Goal: Task Accomplishment & Management: Manage account settings

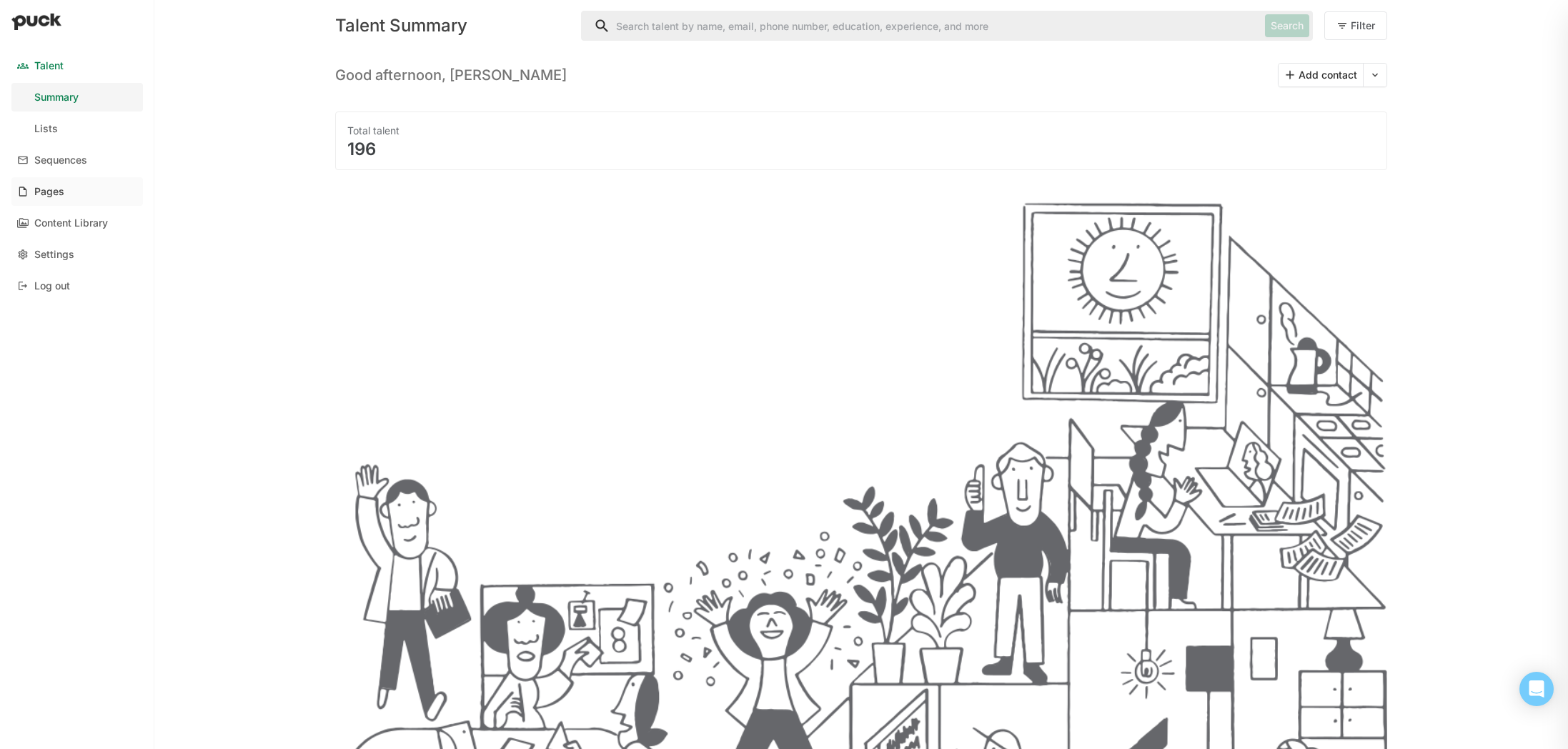
click at [61, 186] on div "Pages" at bounding box center [50, 191] width 30 height 12
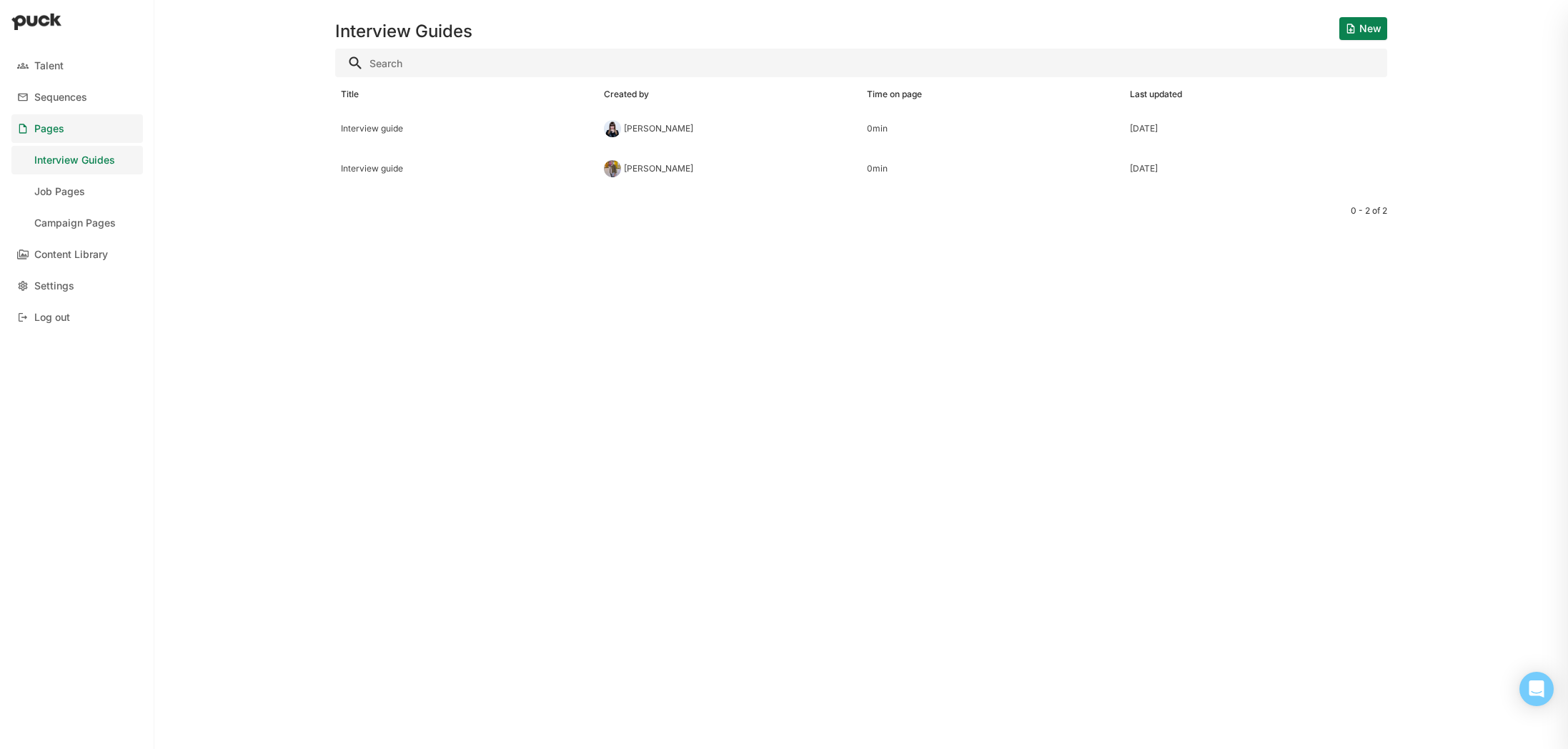
click at [56, 131] on div "Pages" at bounding box center [50, 129] width 30 height 12
click at [87, 191] on link "Job Pages" at bounding box center [77, 191] width 132 height 29
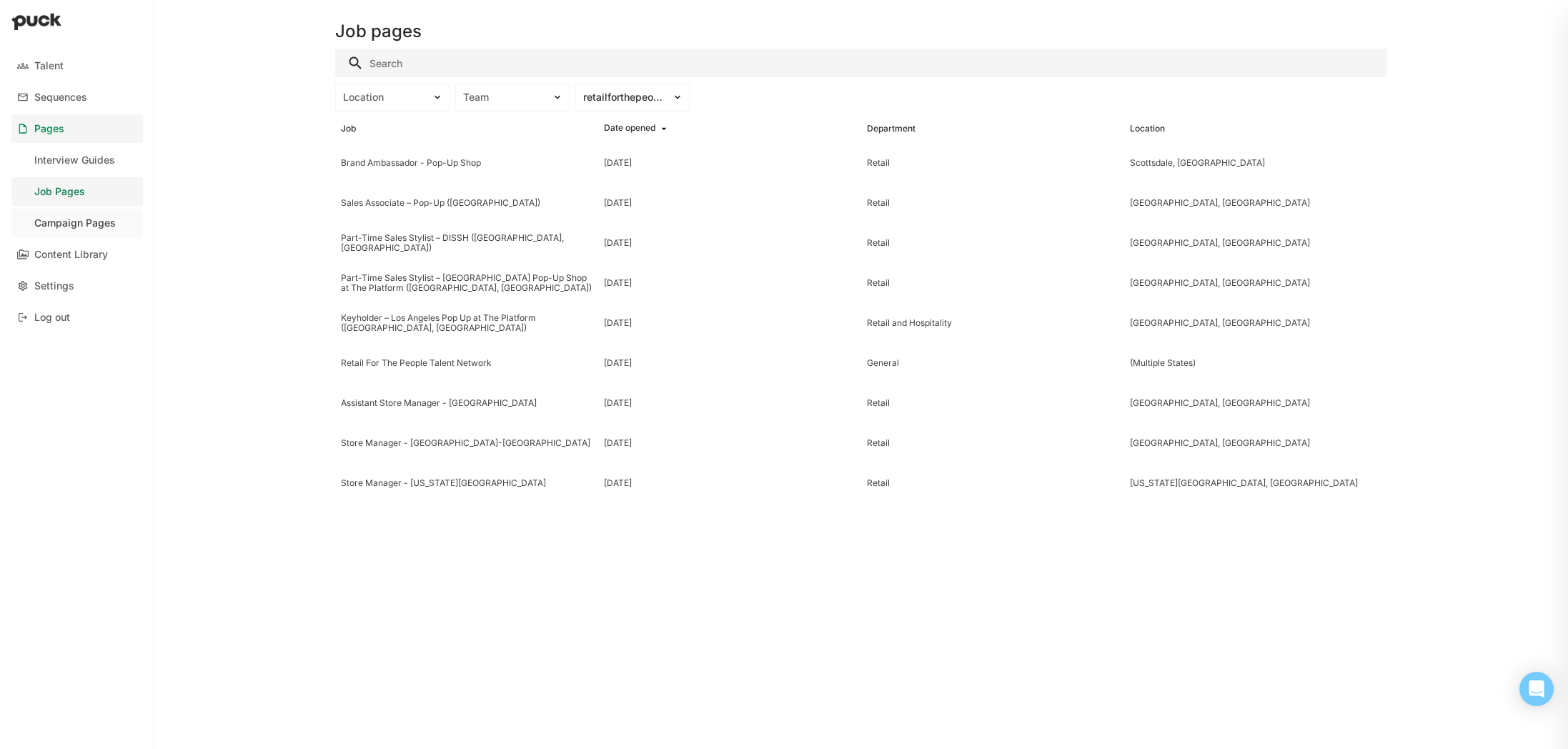
click at [96, 223] on div "Campaign Pages" at bounding box center [75, 223] width 81 height 12
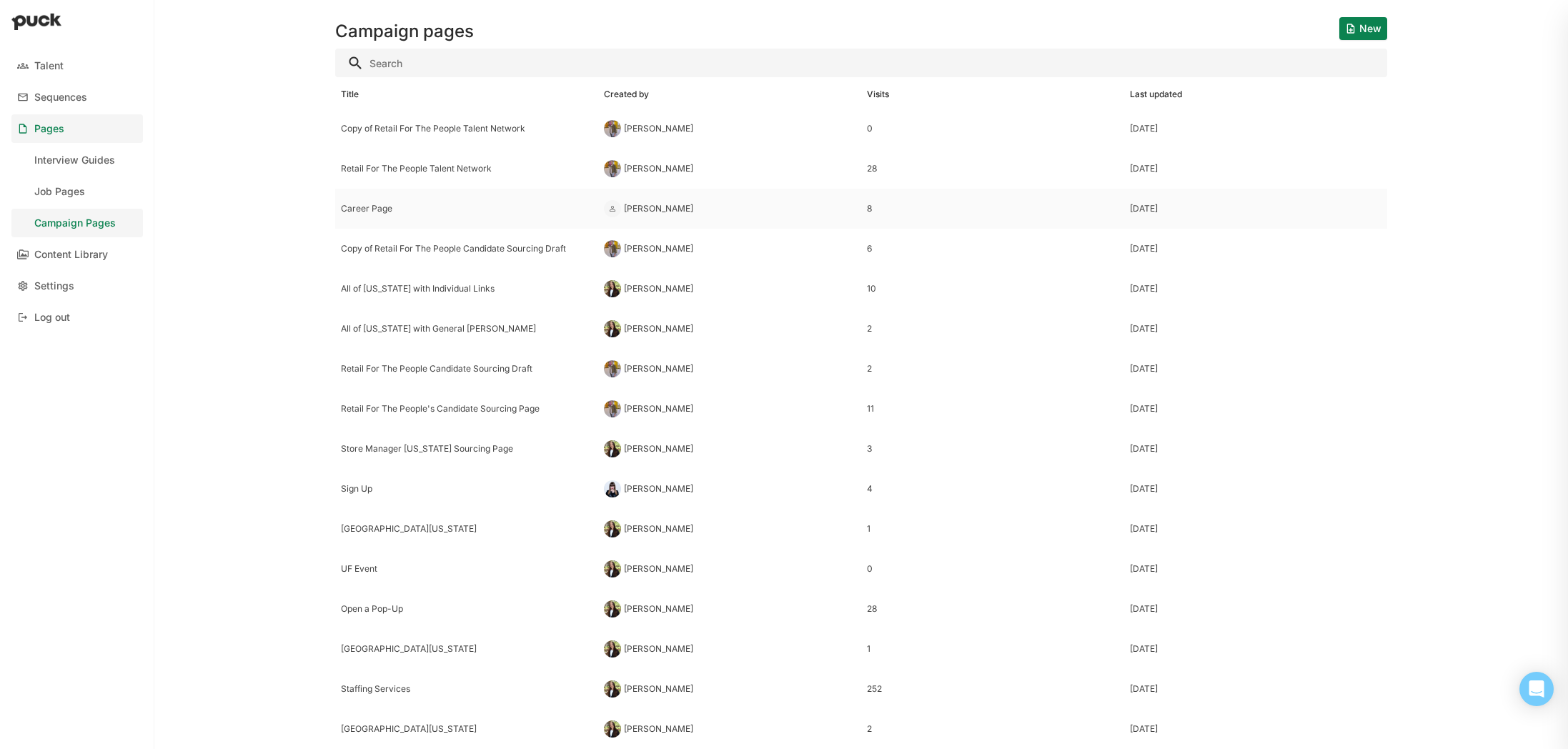
click at [376, 207] on div "Career Page" at bounding box center [467, 209] width 252 height 10
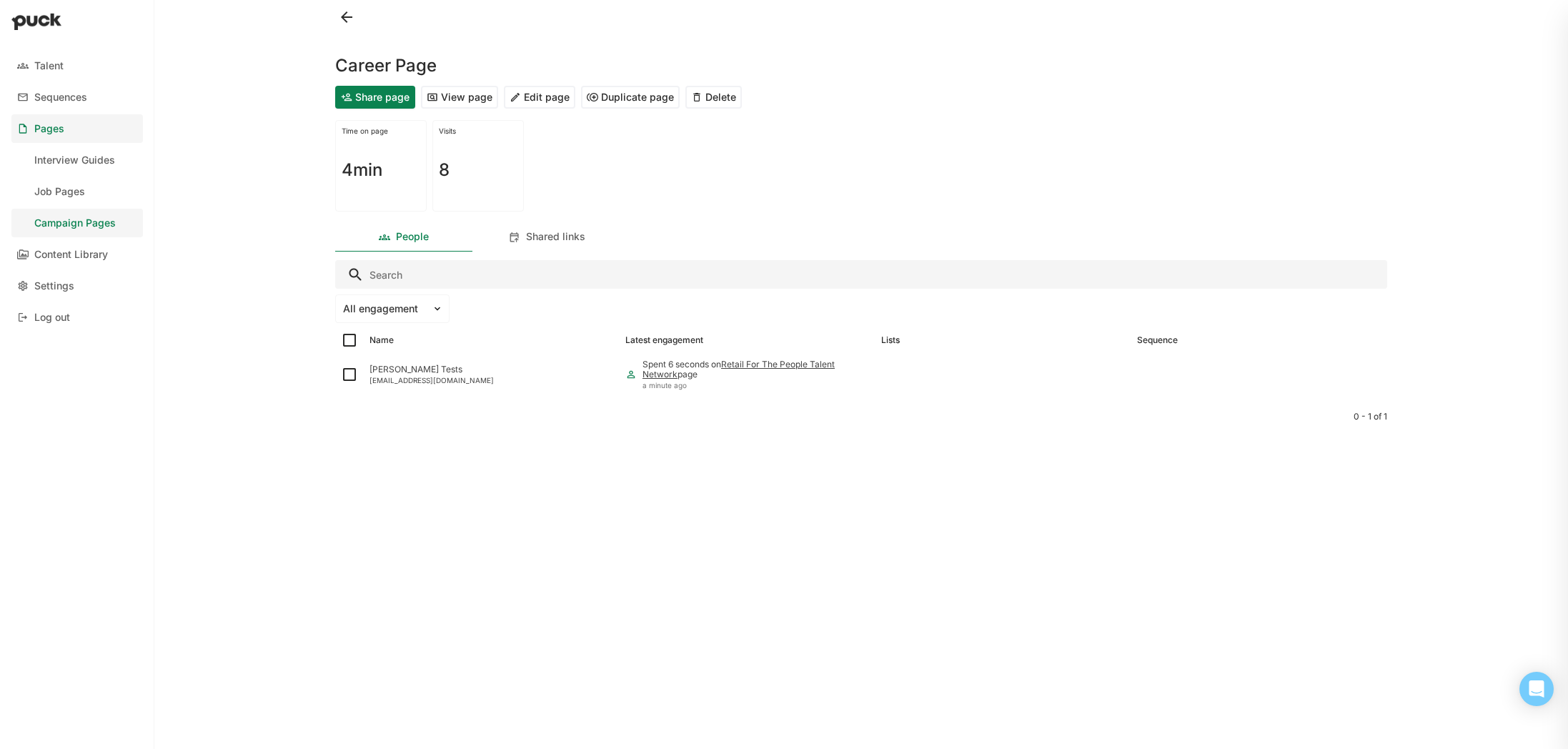
click at [476, 97] on button "View page" at bounding box center [459, 97] width 77 height 23
click at [565, 96] on button "Edit page" at bounding box center [539, 97] width 71 height 23
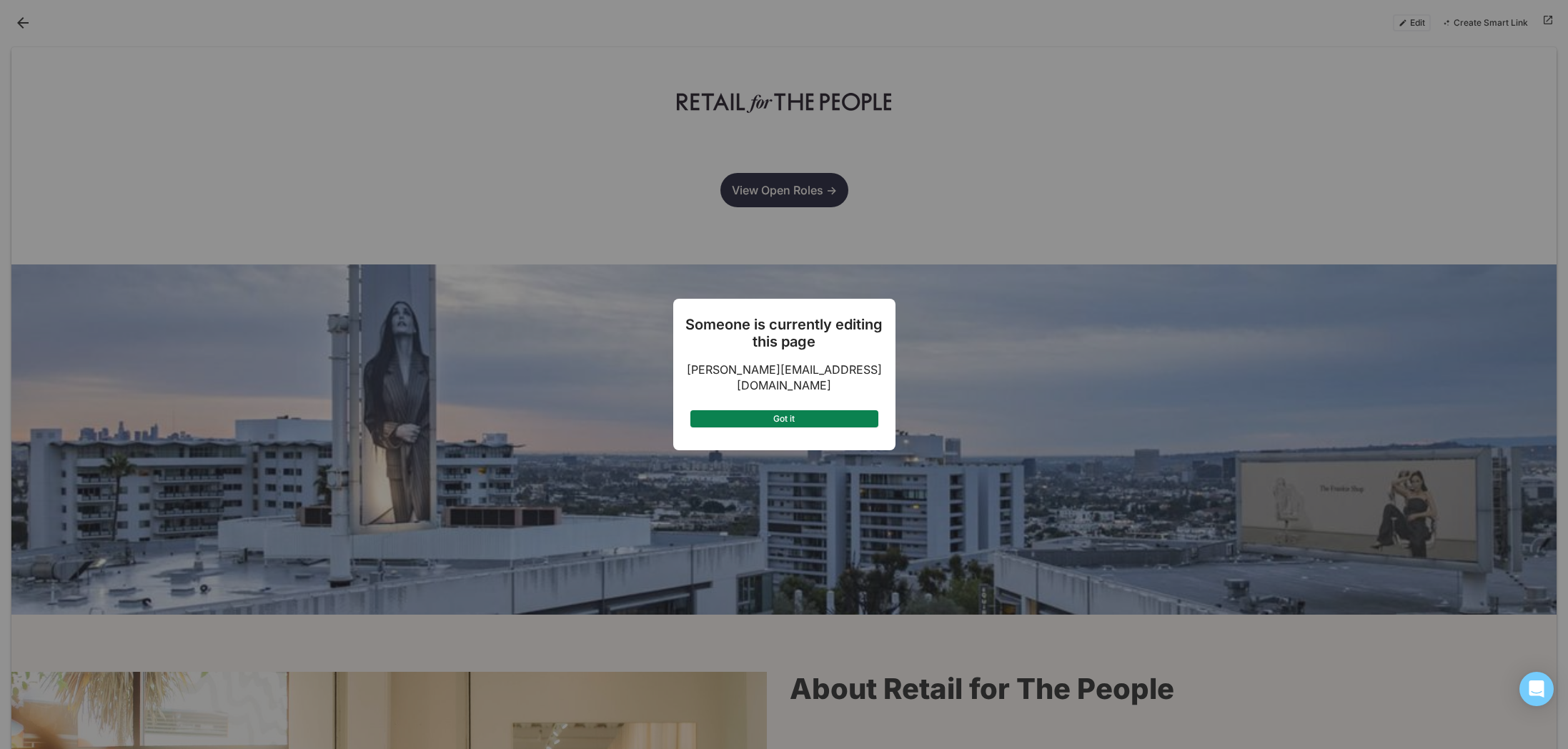
click at [787, 414] on button "Got it" at bounding box center [784, 419] width 188 height 17
